Goal: Task Accomplishment & Management: Complete application form

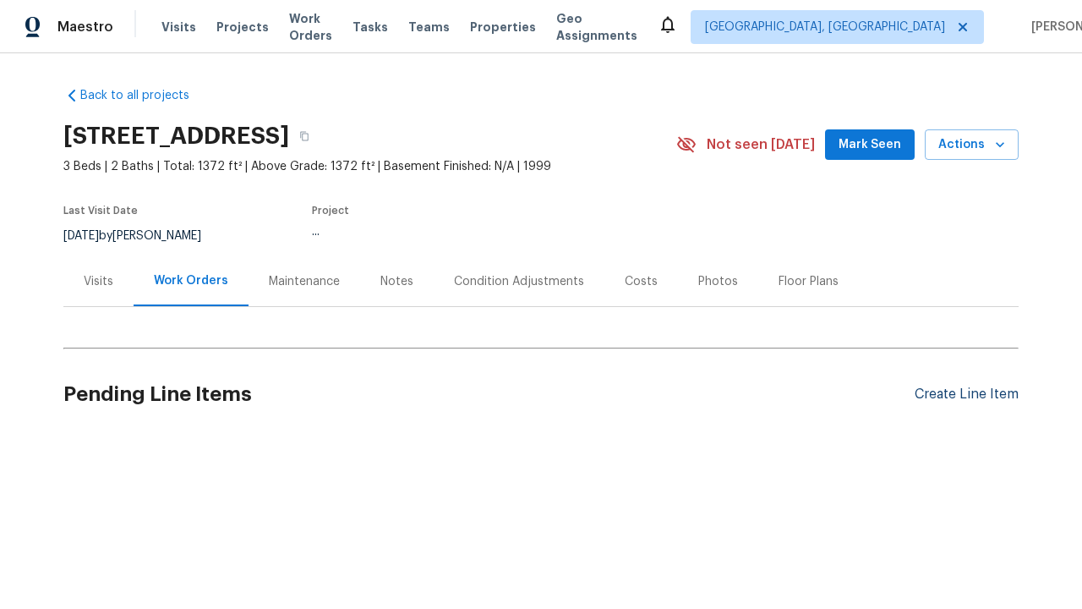
click at [966, 394] on div "Create Line Item" at bounding box center [967, 394] width 104 height 16
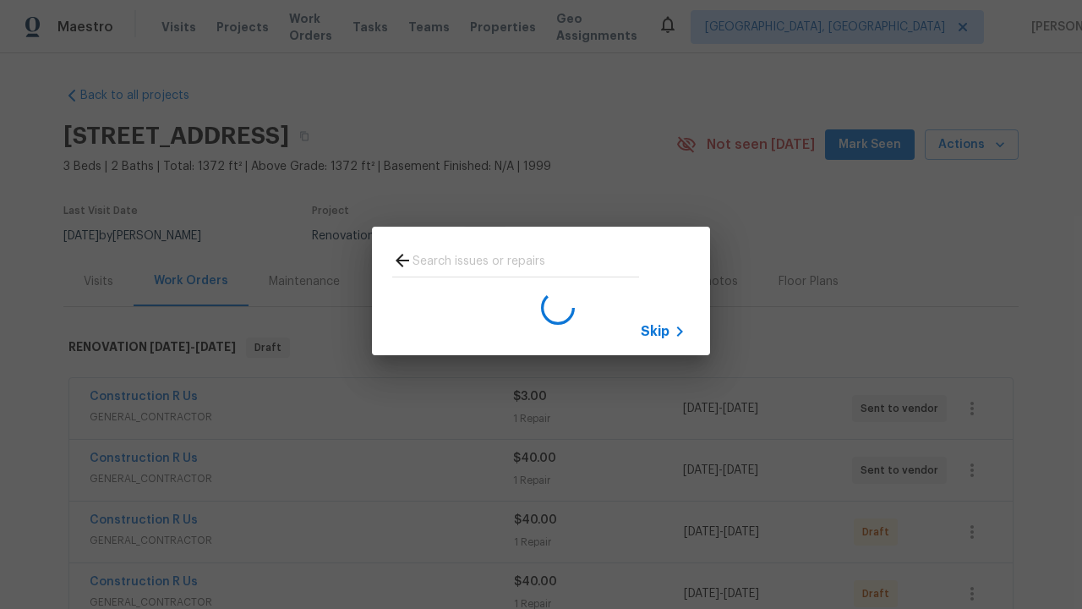
click at [655, 330] on span "Skip" at bounding box center [655, 331] width 29 height 17
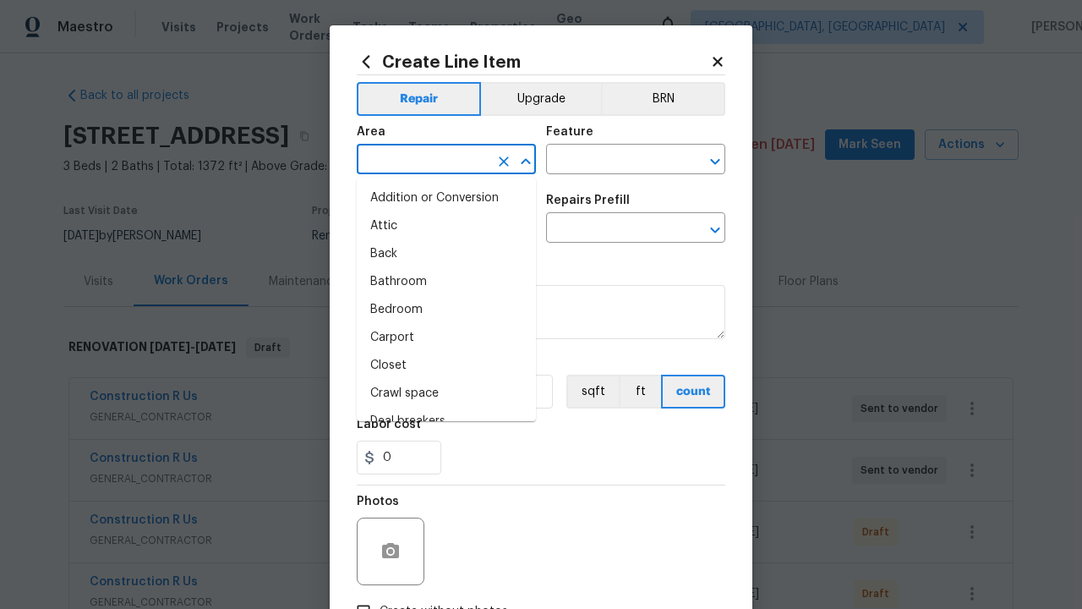
click at [446, 309] on li "Bedroom" at bounding box center [446, 310] width 179 height 28
type input "Bedroom"
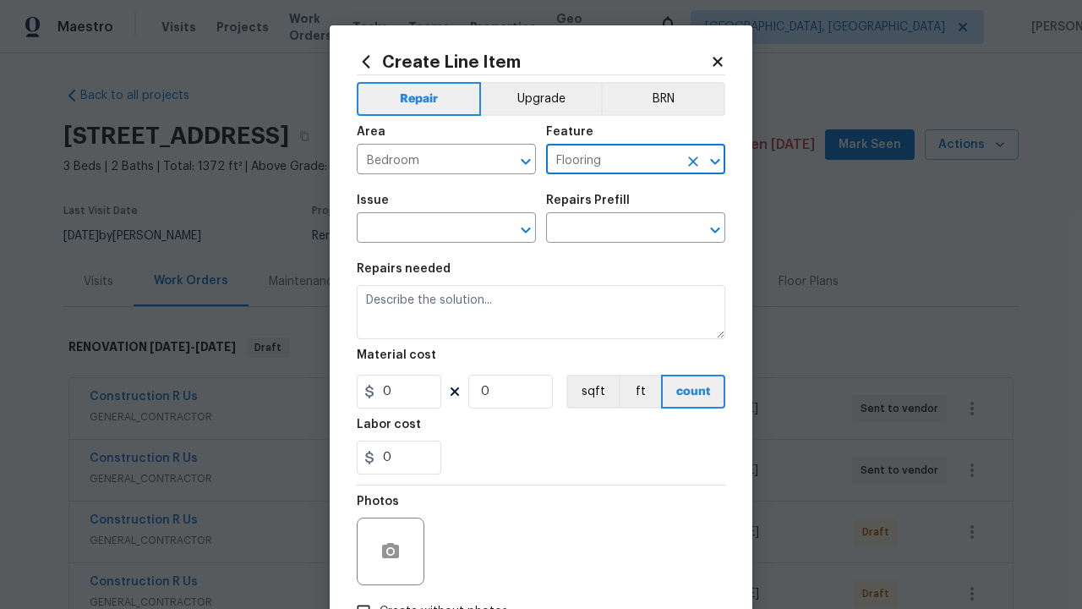
type input "Flooring"
type input "Wallpaper"
type input "Remove"
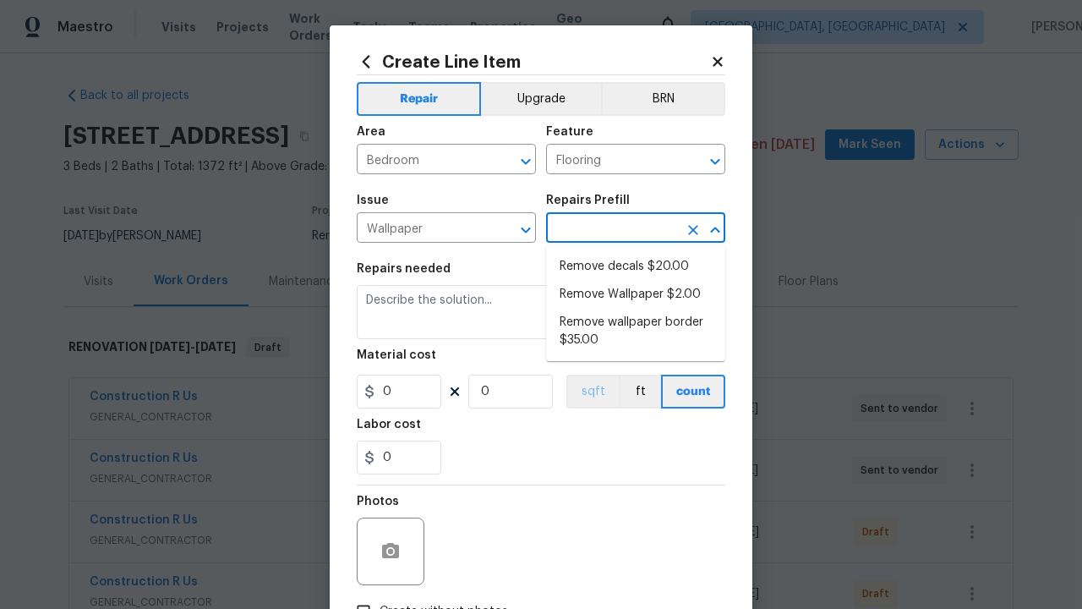
click at [636, 266] on li "Remove decals $20.00" at bounding box center [635, 267] width 179 height 28
type input "Walls and Ceiling"
type input "Remove decals $20.00"
type textarea "Remove decals from door/wall/ceiling"
type input "20"
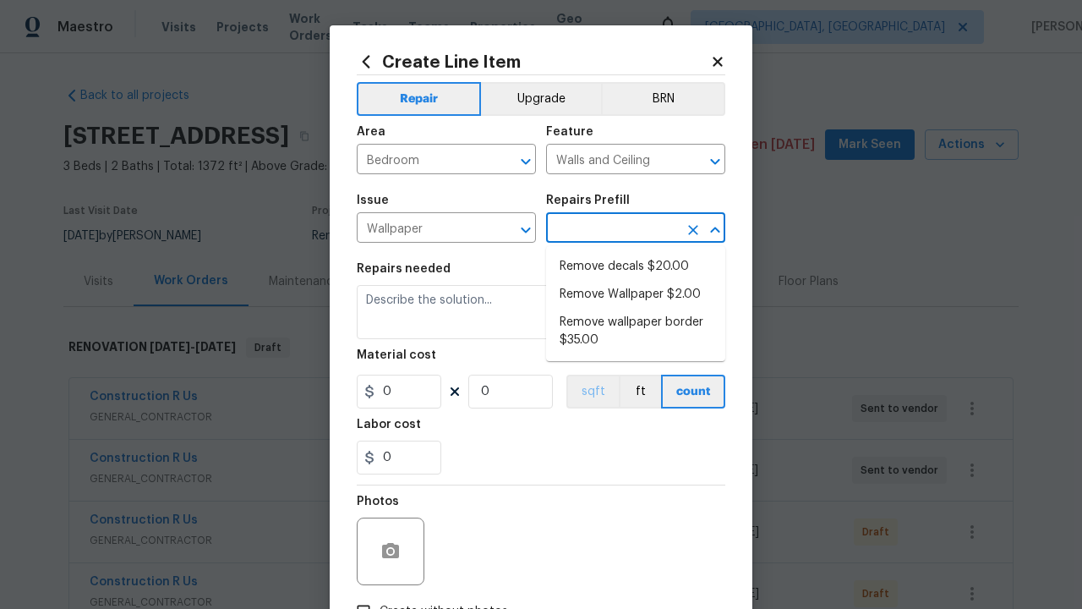
type input "1"
type input "Remove decals $20.00"
type input "2"
click at [591, 391] on button "sqft" at bounding box center [592, 391] width 52 height 34
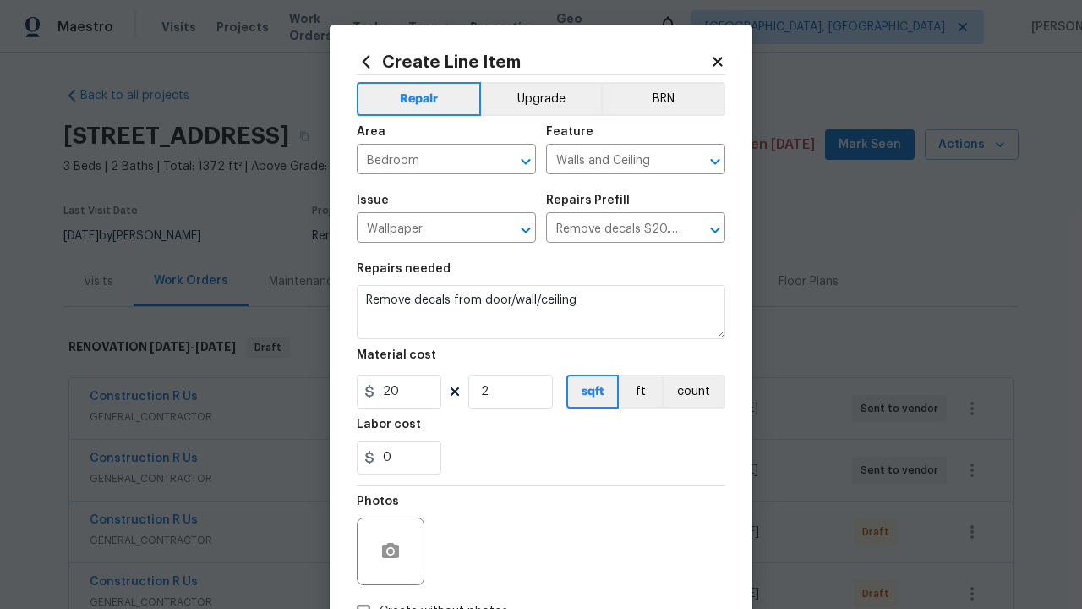
click at [363, 595] on input "Create without photos" at bounding box center [363, 611] width 32 height 32
checkbox input "true"
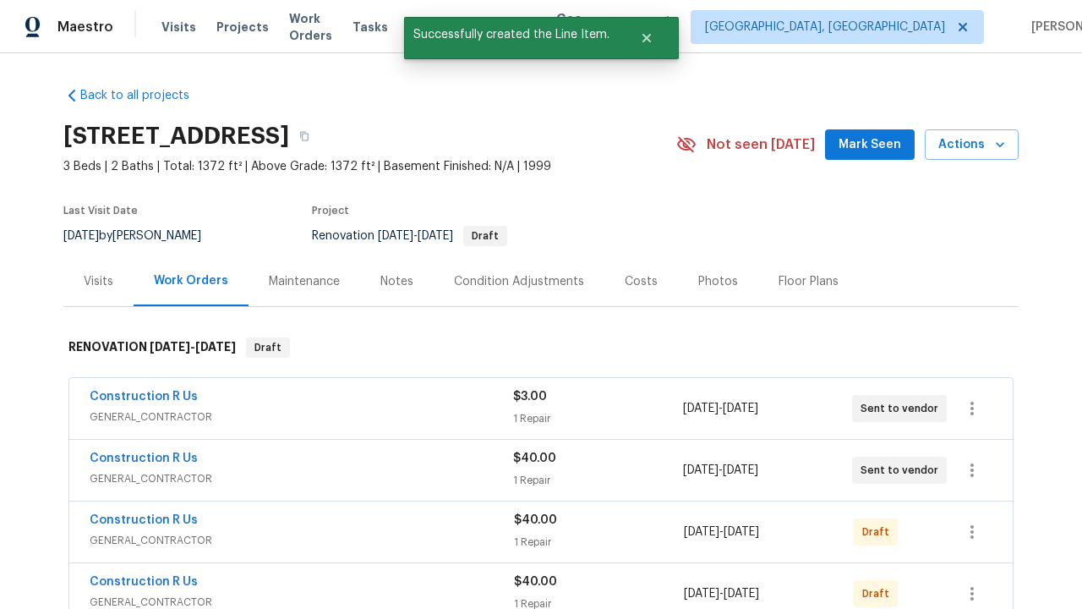
checkbox input "true"
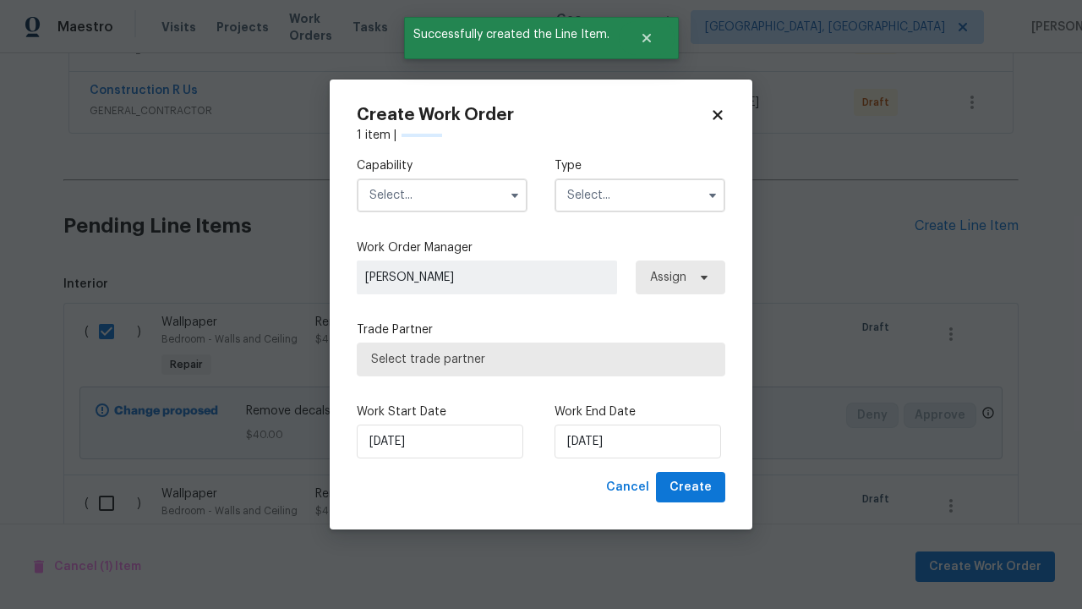
click at [442, 194] on input "text" at bounding box center [442, 195] width 171 height 34
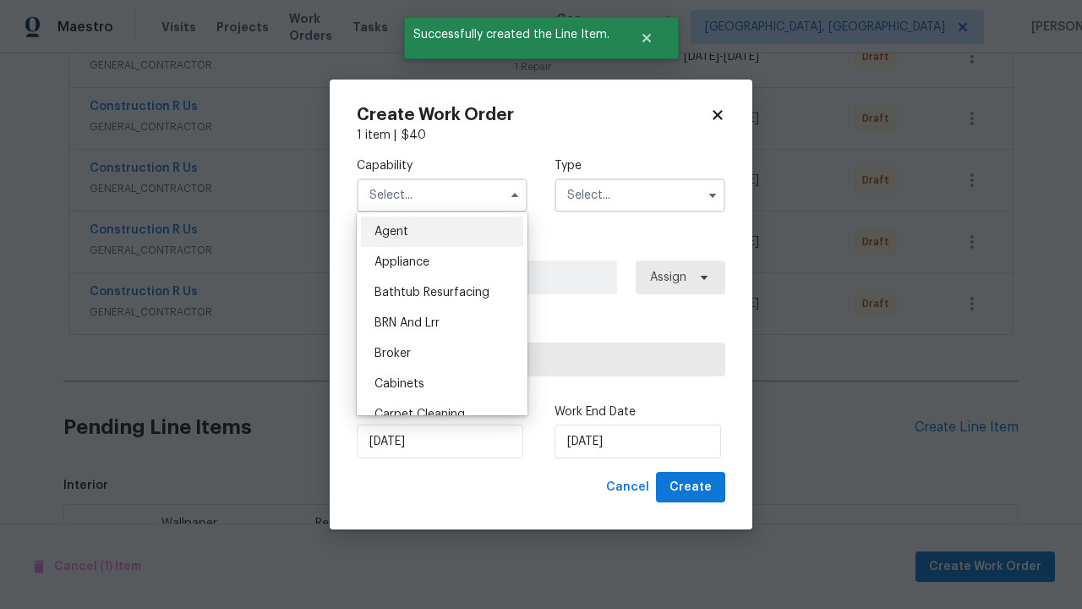
type input "General Contractor"
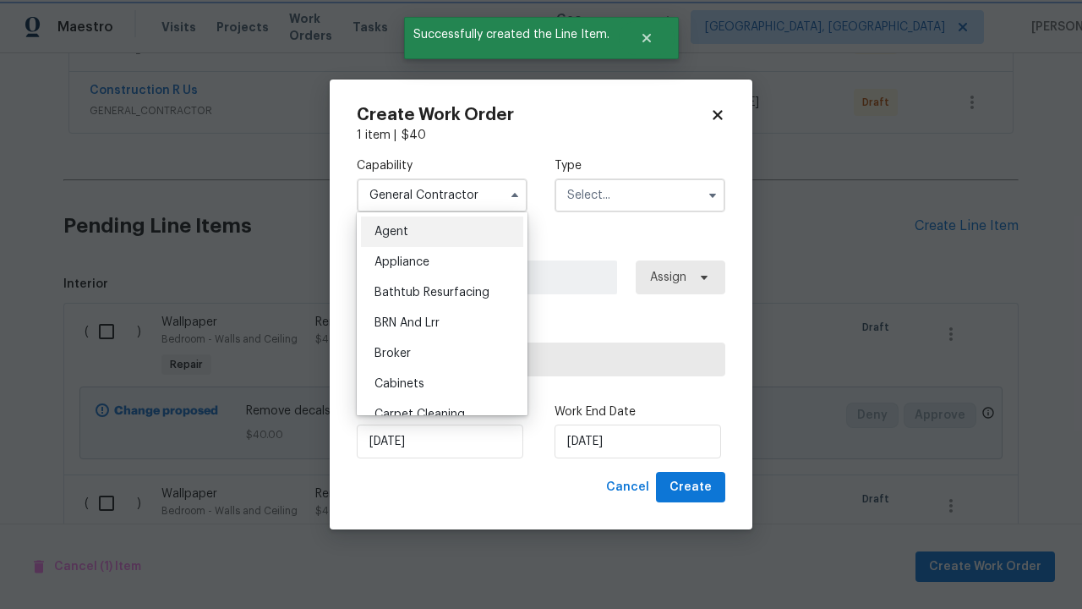
click at [640, 194] on input "text" at bounding box center [639, 195] width 171 height 34
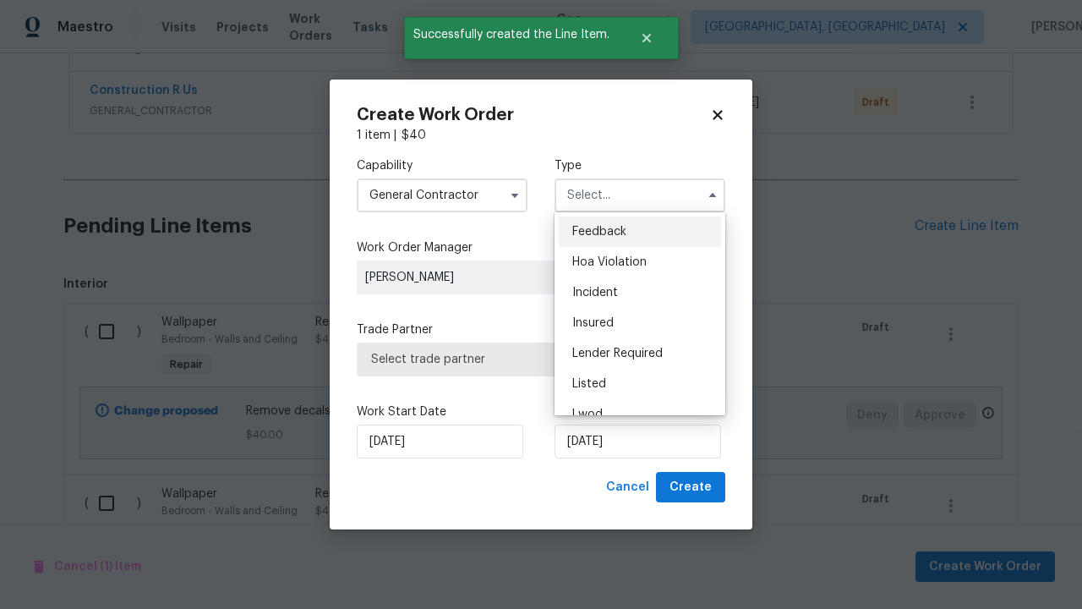
click at [603, 500] on span "Renovation" at bounding box center [603, 506] width 63 height 12
type input "Renovation"
click at [528, 358] on span "Select trade partner" at bounding box center [541, 359] width 340 height 17
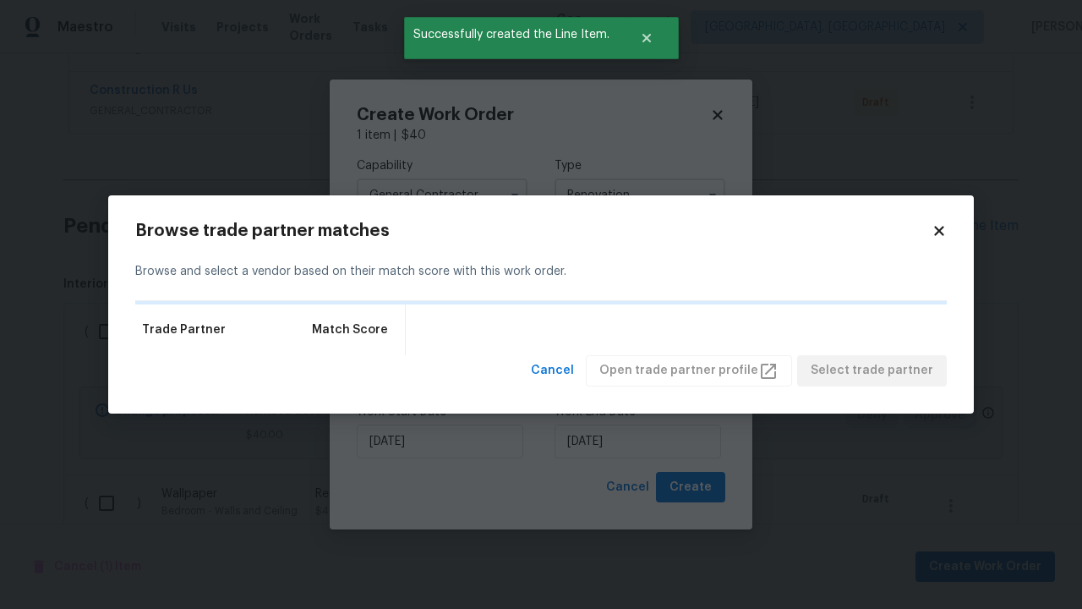
scroll to position [0, 0]
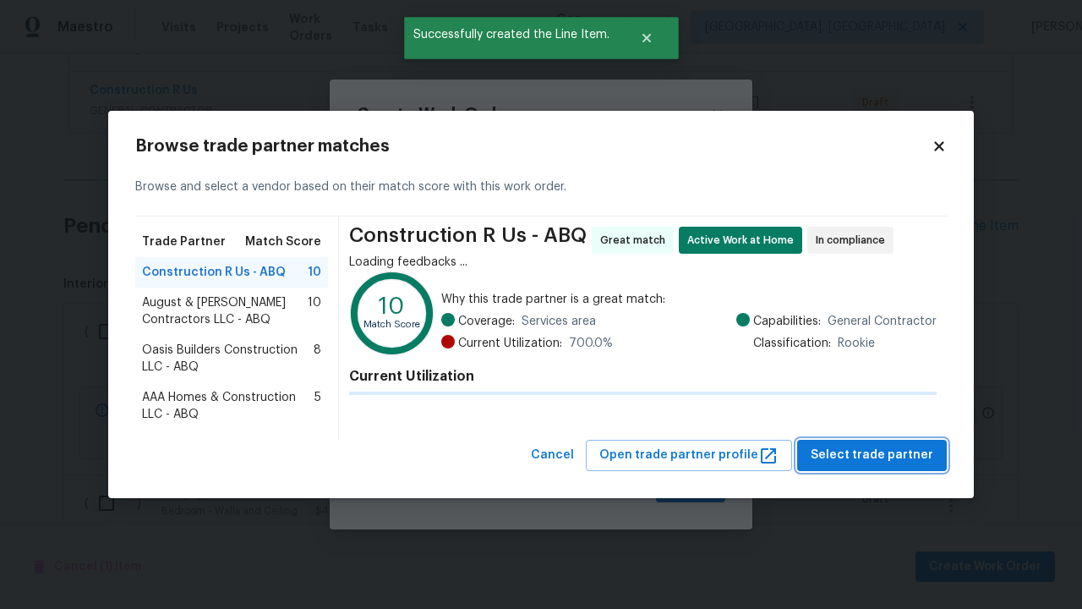
click at [877, 455] on span "Select trade partner" at bounding box center [872, 455] width 123 height 21
click at [692, 487] on span "Create" at bounding box center [690, 487] width 42 height 21
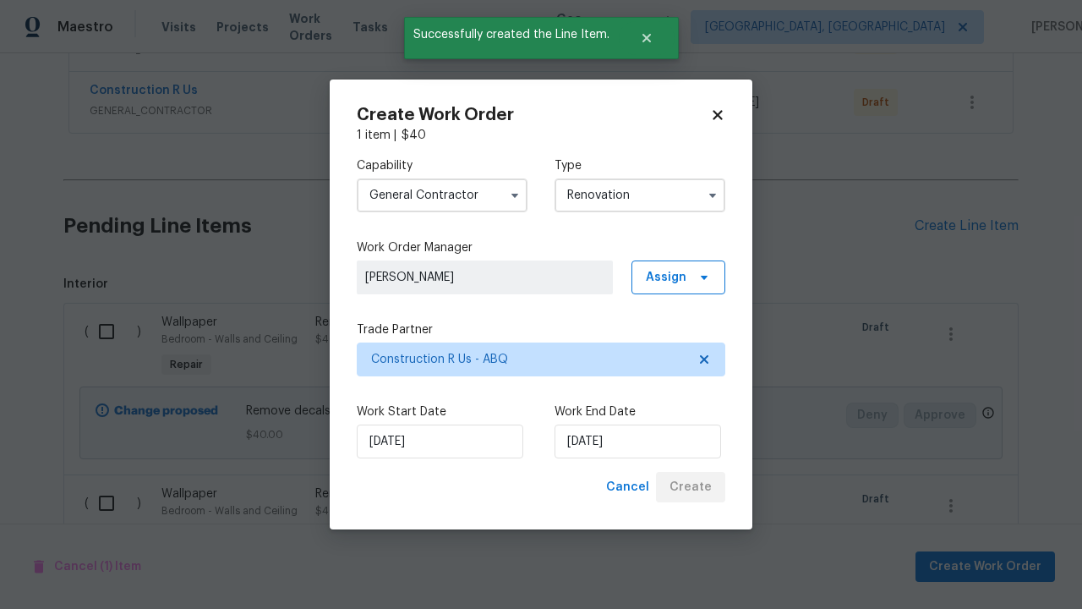
scroll to position [237, 263]
